Goal: Task Accomplishment & Management: Manage account settings

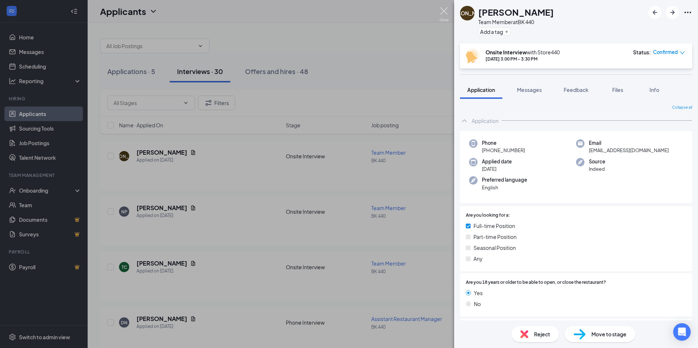
click at [443, 8] on img at bounding box center [444, 14] width 9 height 14
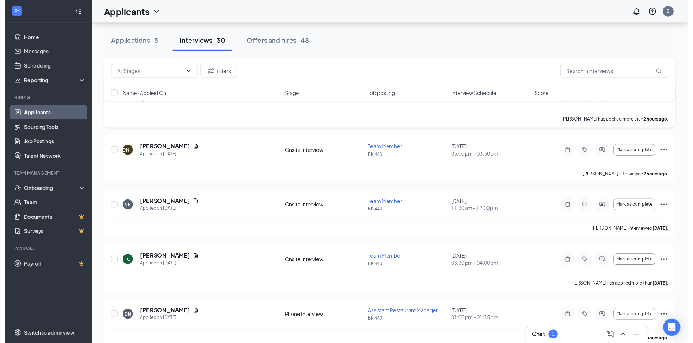
scroll to position [73, 0]
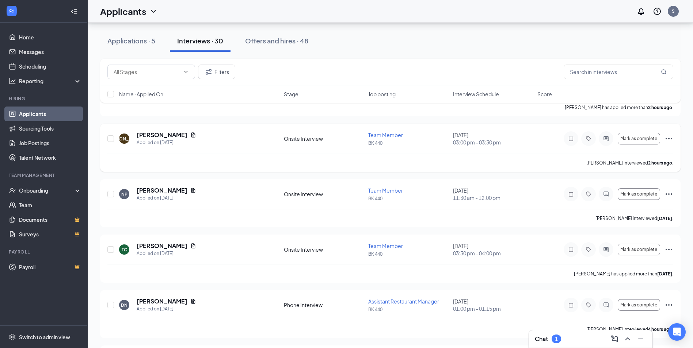
click at [668, 138] on icon "Ellipses" at bounding box center [668, 138] width 9 height 9
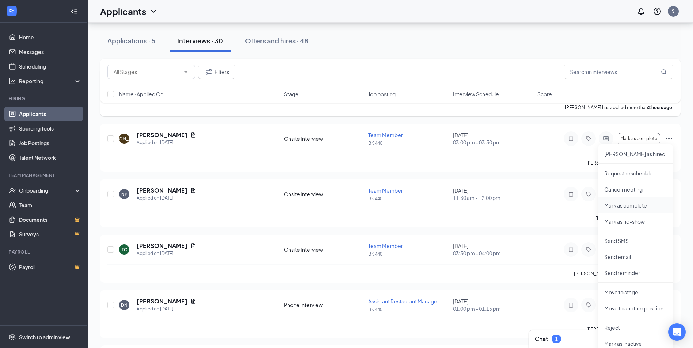
click at [647, 206] on p "Mark as complete" at bounding box center [635, 205] width 63 height 7
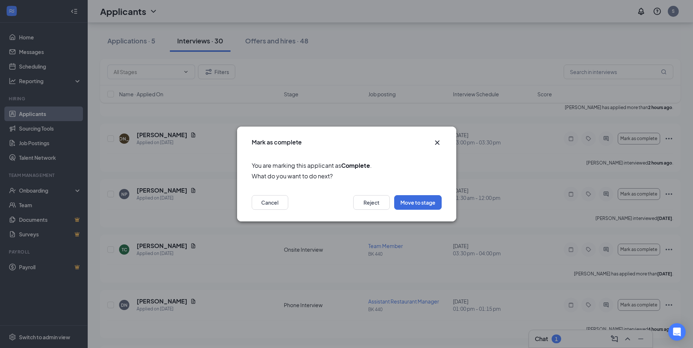
click at [437, 143] on icon "Cross" at bounding box center [437, 143] width 4 height 4
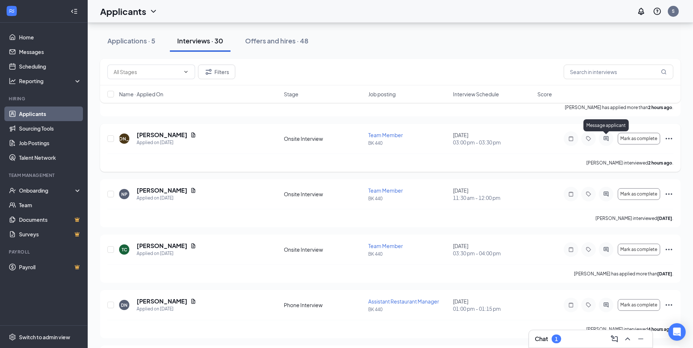
click at [608, 141] on icon "ActiveChat" at bounding box center [606, 139] width 9 height 6
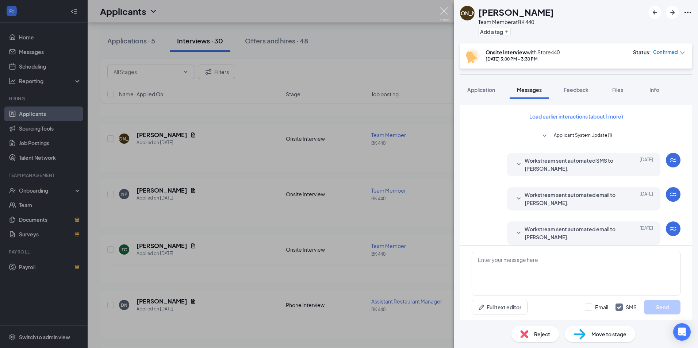
click at [442, 11] on img at bounding box center [444, 14] width 9 height 14
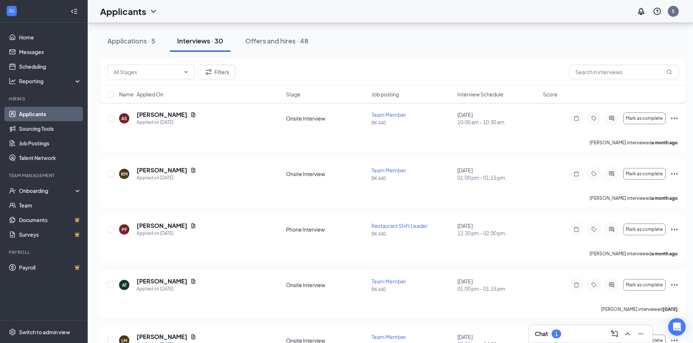
scroll to position [1315, 0]
click at [150, 41] on div "Applications · 5" at bounding box center [131, 40] width 48 height 9
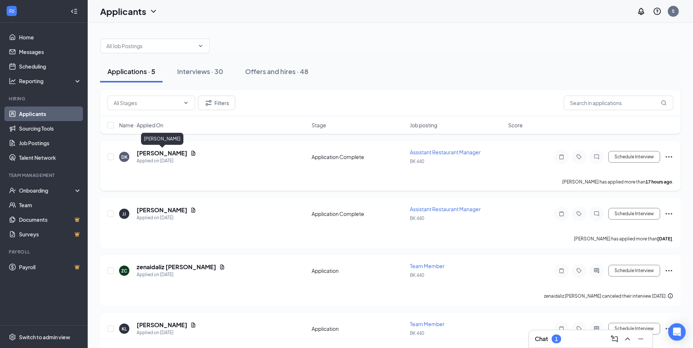
click at [169, 152] on h5 "[PERSON_NAME]" at bounding box center [162, 153] width 51 height 8
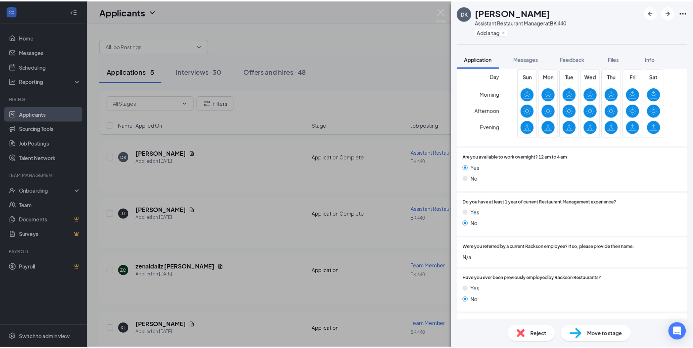
scroll to position [177, 0]
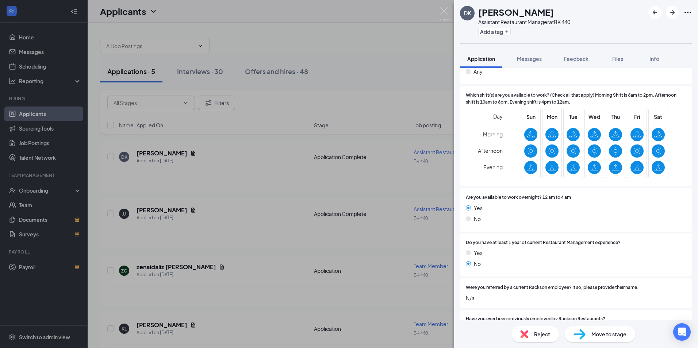
click at [689, 14] on icon "Ellipses" at bounding box center [688, 12] width 9 height 9
click at [445, 14] on img at bounding box center [444, 14] width 9 height 14
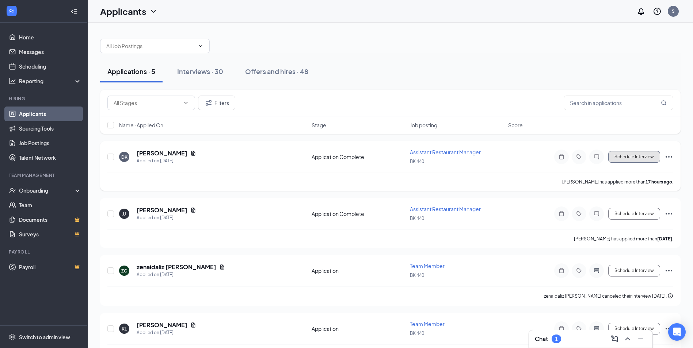
click at [655, 156] on button "Schedule Interview" at bounding box center [634, 157] width 52 height 12
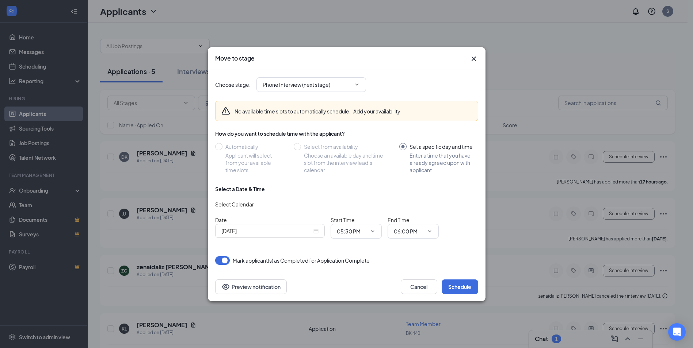
click at [315, 231] on div "[DATE]" at bounding box center [269, 231] width 97 height 8
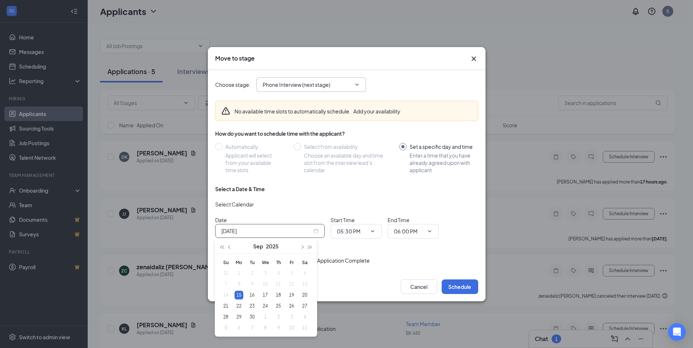
click at [356, 84] on icon "ChevronDown" at bounding box center [357, 85] width 6 height 6
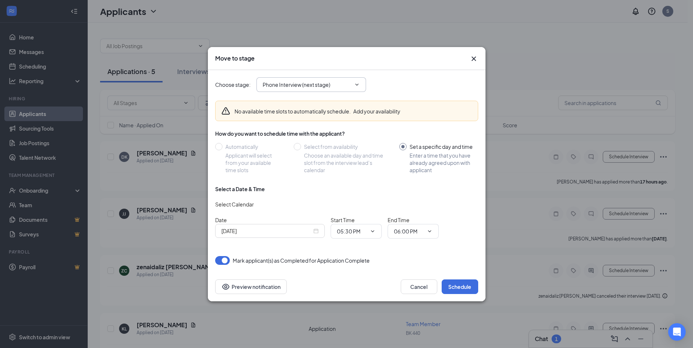
click at [356, 84] on icon "ChevronDown" at bounding box center [357, 85] width 6 height 6
click at [327, 76] on div "Choose stage : Phone Interview (next stage)" at bounding box center [346, 84] width 263 height 29
click at [352, 84] on span "Phone Interview (next stage)" at bounding box center [311, 84] width 110 height 15
click at [357, 84] on icon "ChevronDown" at bounding box center [357, 85] width 6 height 6
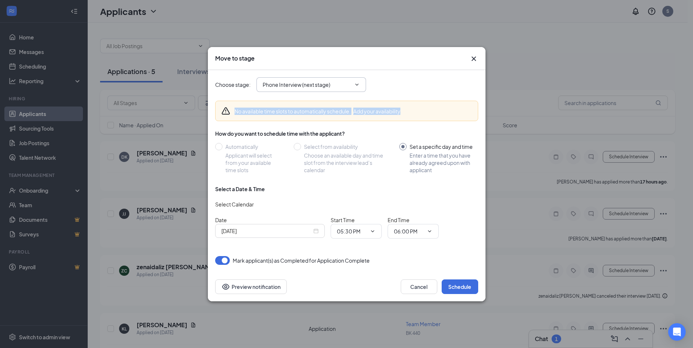
click at [357, 84] on icon "ChevronDown" at bounding box center [357, 85] width 6 height 6
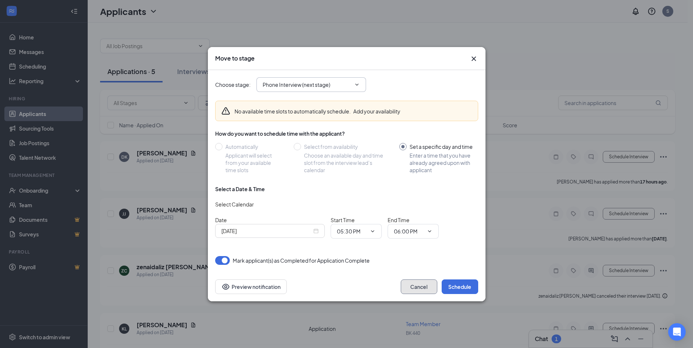
click at [421, 293] on button "Cancel" at bounding box center [419, 287] width 37 height 15
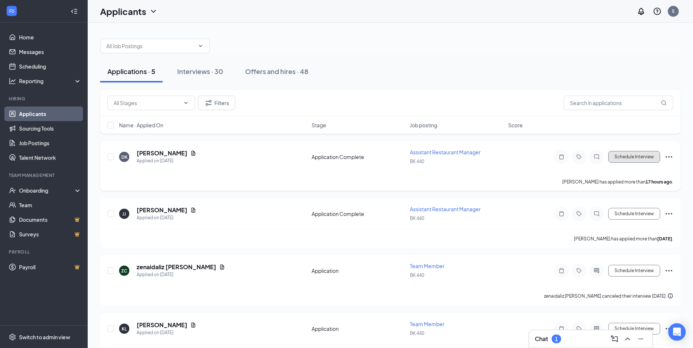
click at [649, 158] on button "Schedule Interview" at bounding box center [634, 157] width 52 height 12
type input "Phone Interview (next stage)"
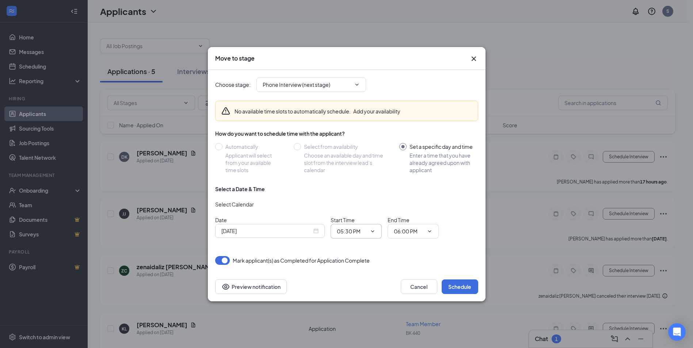
click at [371, 232] on icon "ChevronDown" at bounding box center [373, 232] width 6 height 6
click at [473, 59] on icon "Cross" at bounding box center [473, 58] width 9 height 9
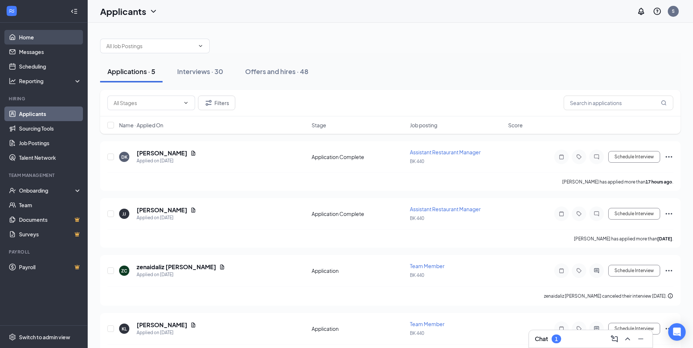
click at [33, 31] on link "Home" at bounding box center [50, 37] width 62 height 15
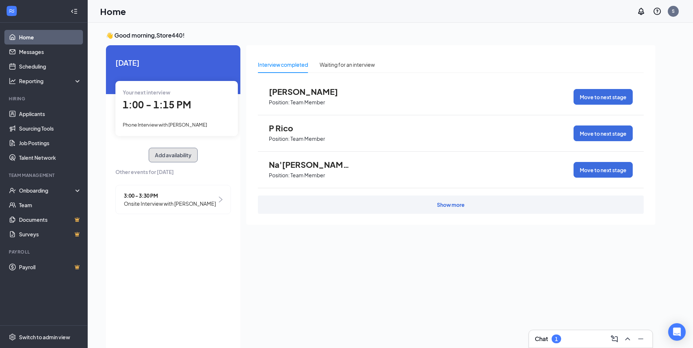
click at [188, 155] on button "Add availability" at bounding box center [173, 155] width 49 height 15
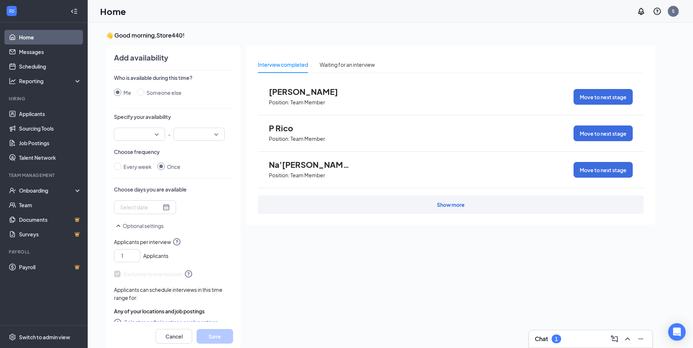
scroll to position [3, 0]
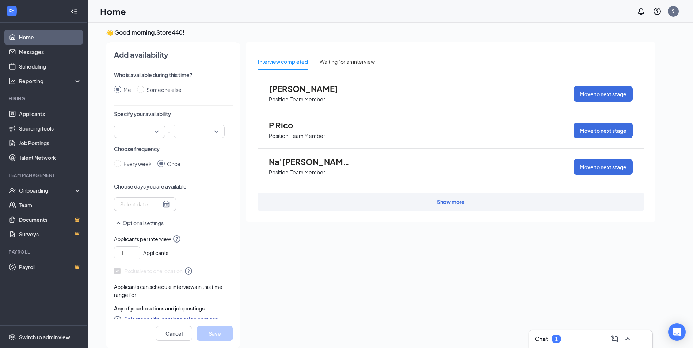
click at [155, 133] on input "search" at bounding box center [136, 131] width 37 height 12
click at [138, 178] on span "02:00 PM" at bounding box center [131, 179] width 22 height 8
click at [210, 132] on input "search" at bounding box center [196, 131] width 37 height 12
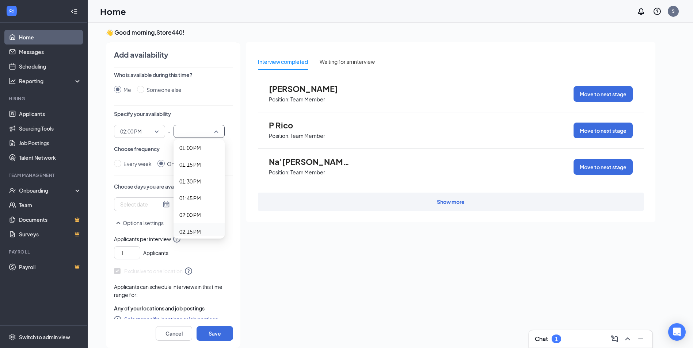
click at [189, 232] on span "02:15 PM" at bounding box center [190, 232] width 22 height 8
click at [159, 204] on div at bounding box center [145, 205] width 50 height 8
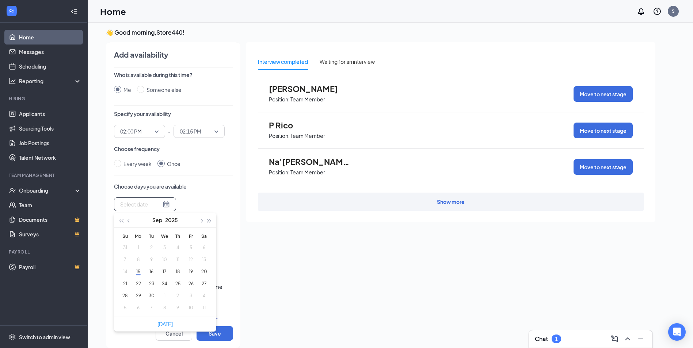
type input "[DATE]"
click at [174, 273] on button "18" at bounding box center [178, 272] width 14 height 8
click at [192, 271] on button "19" at bounding box center [191, 272] width 14 height 8
type input "[DATE]"
click at [293, 299] on div "Interview completed Waiting for an interview [PERSON_NAME] Position: Team Membe…" at bounding box center [450, 193] width 409 height 302
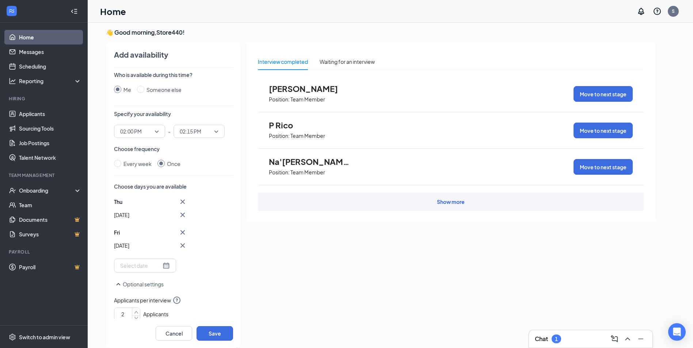
click at [136, 311] on icon "up" at bounding box center [136, 312] width 4 height 5
click at [136, 311] on icon "up" at bounding box center [136, 311] width 4 height 5
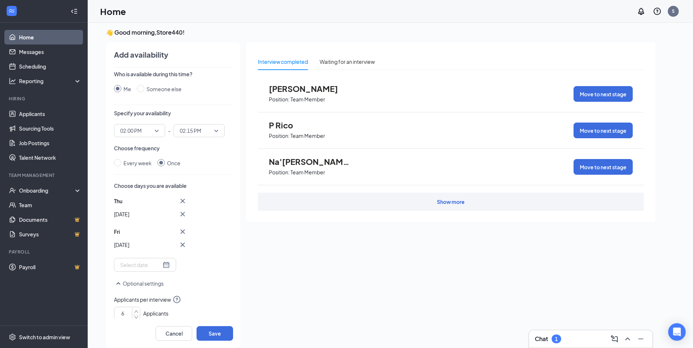
click at [136, 311] on icon "up" at bounding box center [136, 311] width 4 height 5
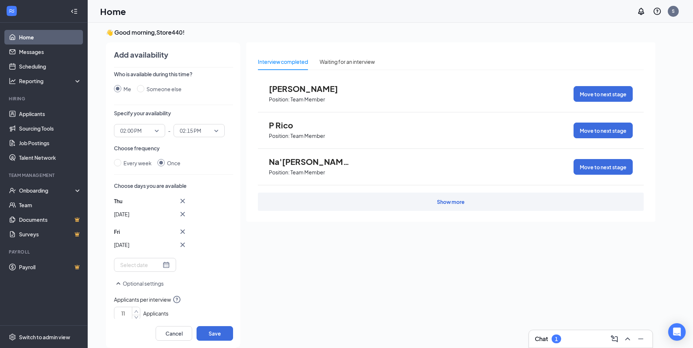
click at [136, 311] on icon "up" at bounding box center [136, 311] width 4 height 5
click at [210, 334] on button "Save" at bounding box center [215, 334] width 37 height 15
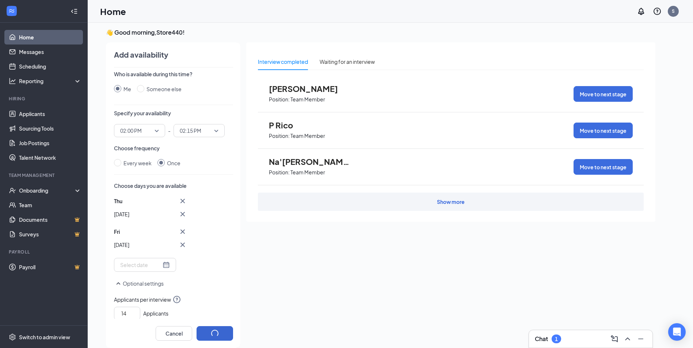
type input "1"
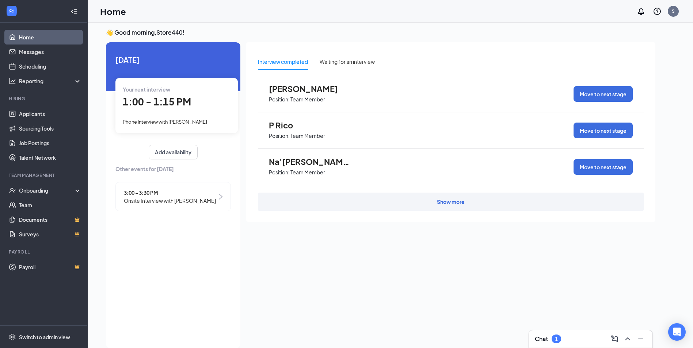
click at [40, 106] on li "Hiring Applicants Sourcing Tools Job Postings Talent Network" at bounding box center [43, 130] width 87 height 69
click at [41, 108] on link "Applicants" at bounding box center [50, 114] width 62 height 15
